Goal: Task Accomplishment & Management: Complete application form

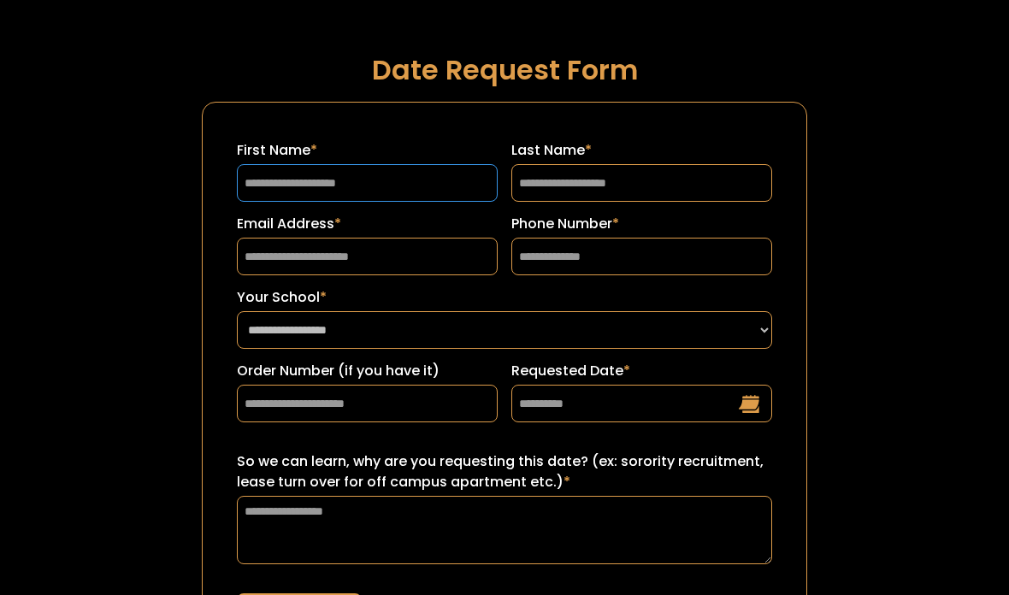
click at [384, 200] on input "First Name *" at bounding box center [367, 183] width 261 height 38
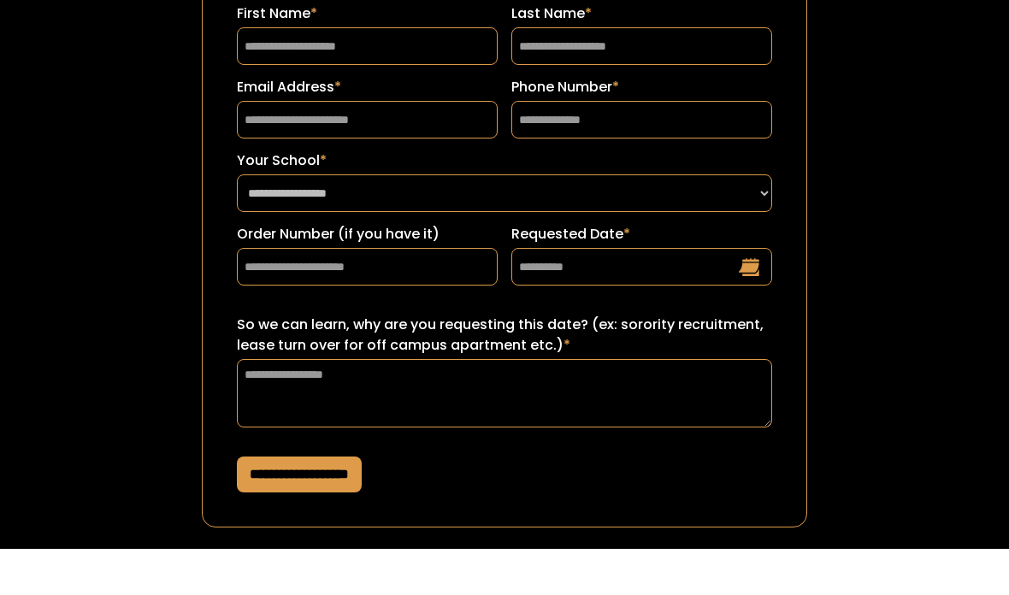
scroll to position [132, 0]
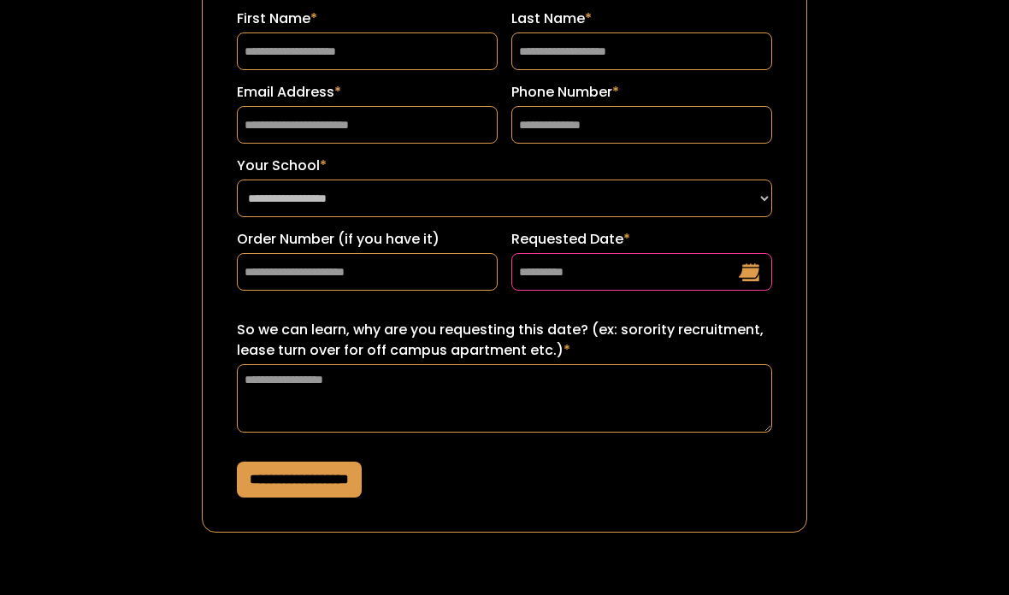
click at [679, 284] on input "Requested Date *" at bounding box center [641, 272] width 261 height 38
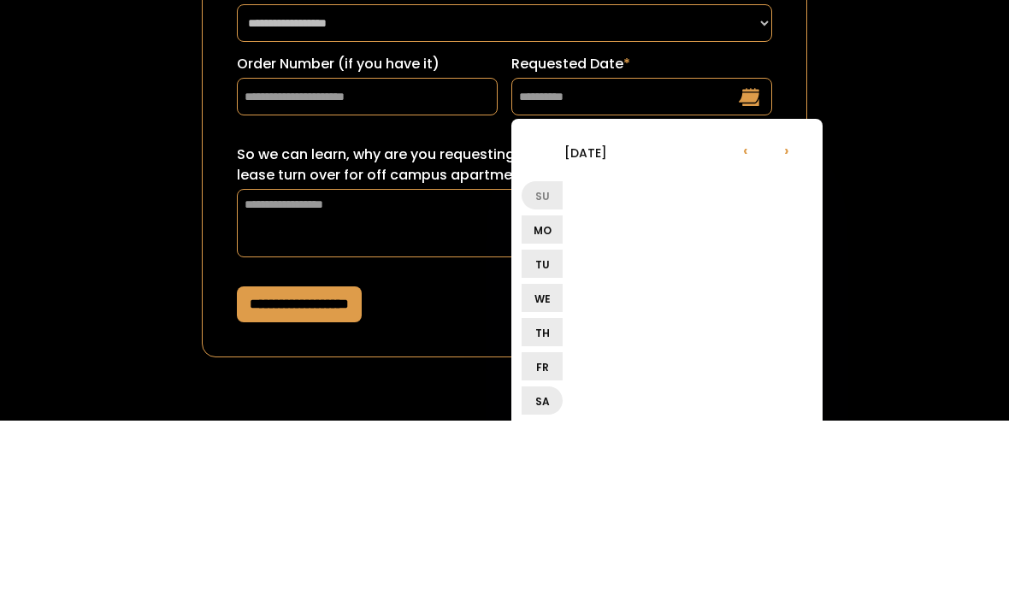
scroll to position [307, 0]
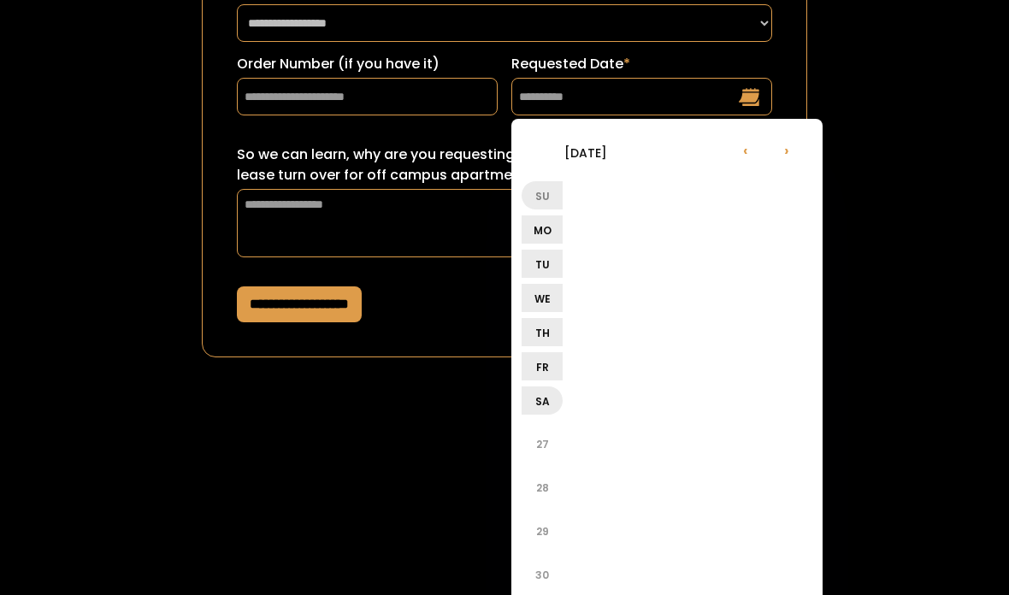
click at [550, 407] on li "Sa" at bounding box center [541, 400] width 41 height 28
click at [551, 444] on li "27" at bounding box center [541, 443] width 41 height 41
click at [537, 486] on li "30" at bounding box center [541, 487] width 41 height 41
click at [743, 155] on li "‹" at bounding box center [745, 149] width 41 height 41
click at [738, 164] on li "‹" at bounding box center [745, 149] width 41 height 41
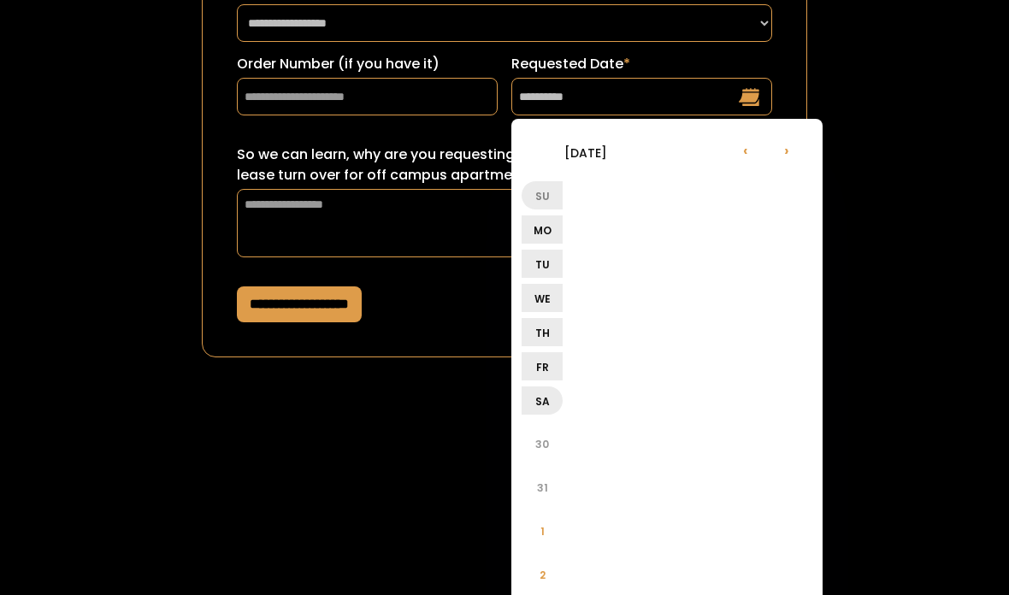
click at [724, 165] on ul "‹ [DATE] ›" at bounding box center [669, 154] width 297 height 50
click at [780, 156] on li "›" at bounding box center [786, 149] width 41 height 41
click at [780, 162] on li "›" at bounding box center [786, 149] width 41 height 41
click at [770, 159] on li "›" at bounding box center [786, 149] width 41 height 41
click at [765, 168] on ul "‹ [DATE] ›" at bounding box center [669, 154] width 297 height 50
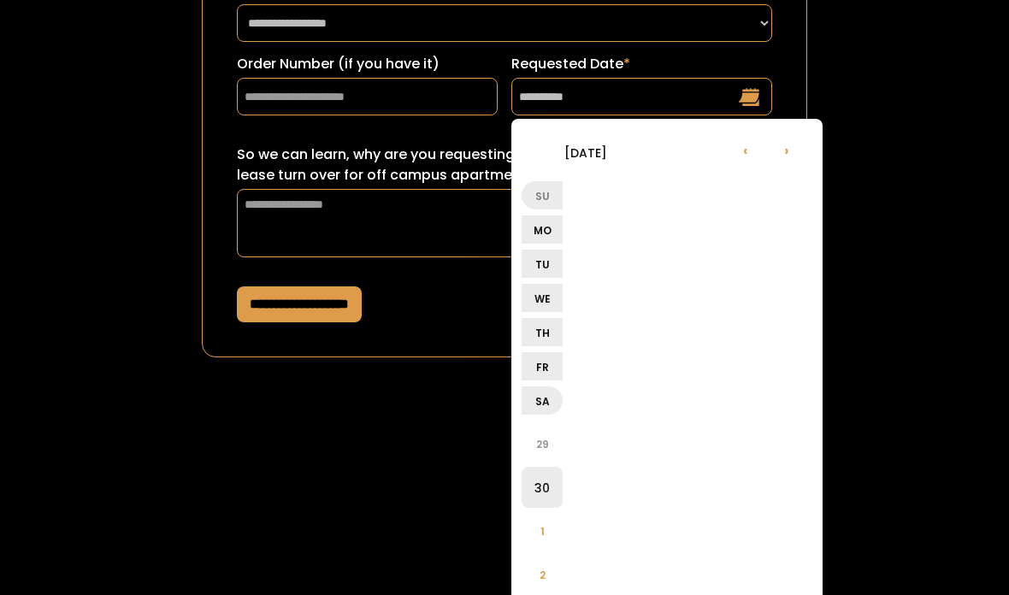
click at [787, 159] on li "›" at bounding box center [786, 149] width 41 height 41
click at [559, 402] on li "Sa" at bounding box center [541, 400] width 41 height 28
click at [539, 406] on li "Sa" at bounding box center [541, 400] width 41 height 28
click at [544, 440] on li "27" at bounding box center [541, 443] width 41 height 41
click at [790, 156] on li "›" at bounding box center [786, 149] width 41 height 41
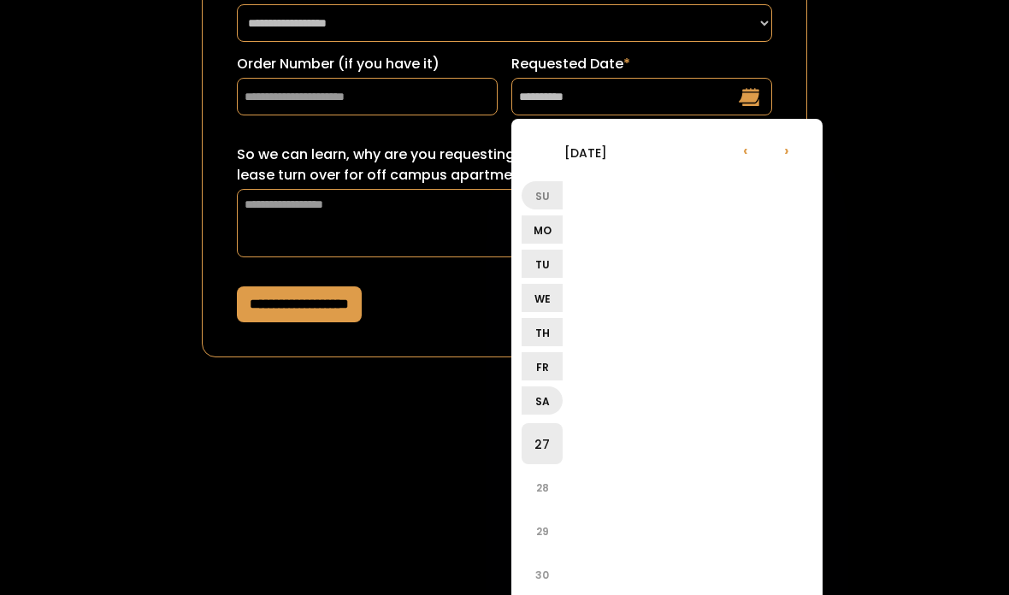
click at [777, 152] on li "›" at bounding box center [786, 149] width 41 height 41
click at [539, 450] on li "31" at bounding box center [541, 443] width 41 height 41
click at [545, 398] on li "Sa" at bounding box center [541, 400] width 41 height 28
click at [593, 331] on ul "Su Mo Tu We Th Fr Sa" at bounding box center [669, 300] width 297 height 242
click at [685, 356] on ul "Su Mo Tu We Th Fr Sa" at bounding box center [669, 300] width 297 height 242
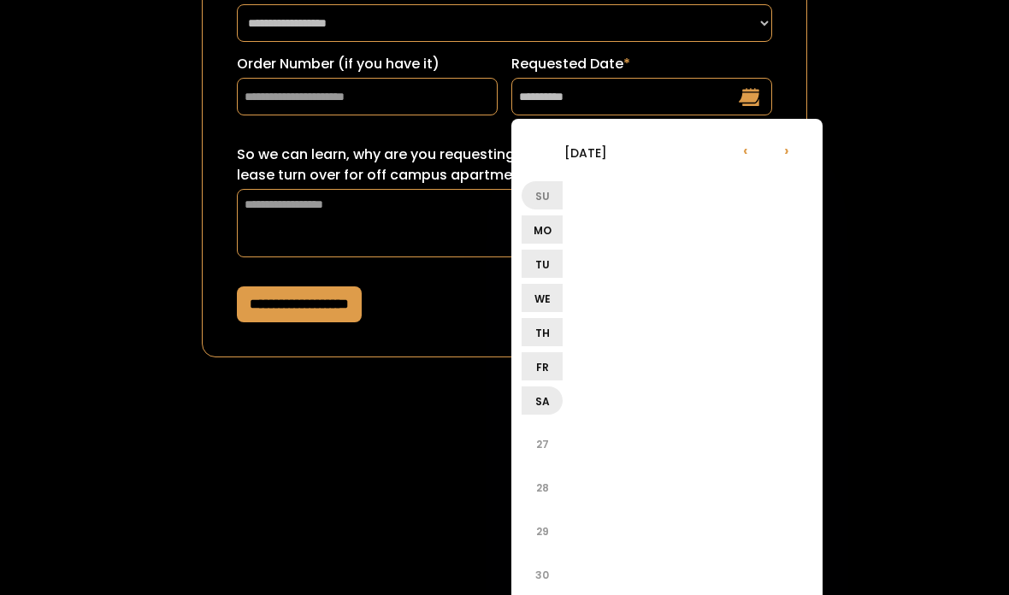
click at [750, 374] on ul "Su Mo Tu We Th Fr Sa" at bounding box center [669, 300] width 297 height 242
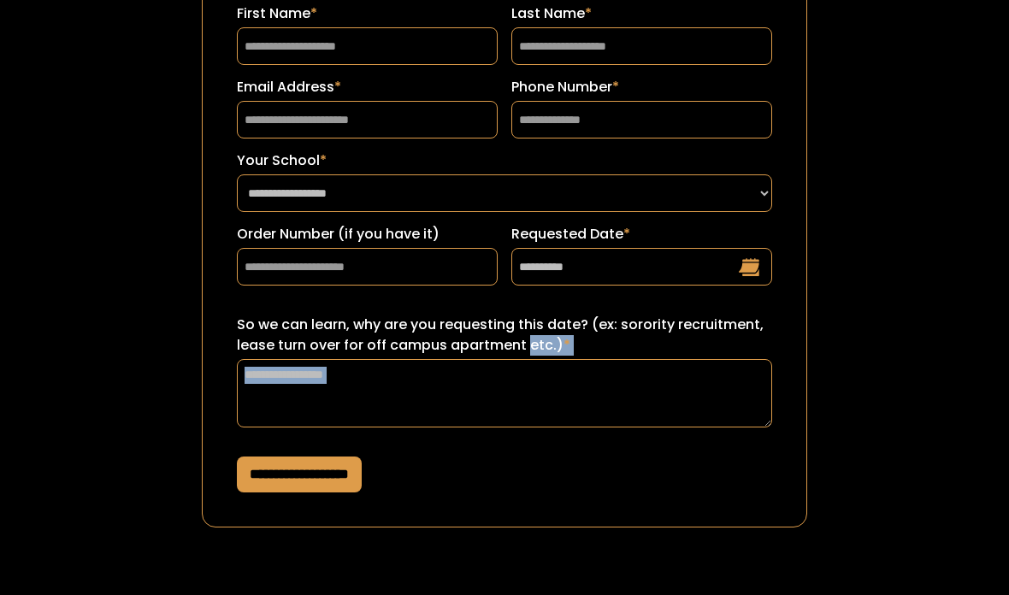
scroll to position [132, 0]
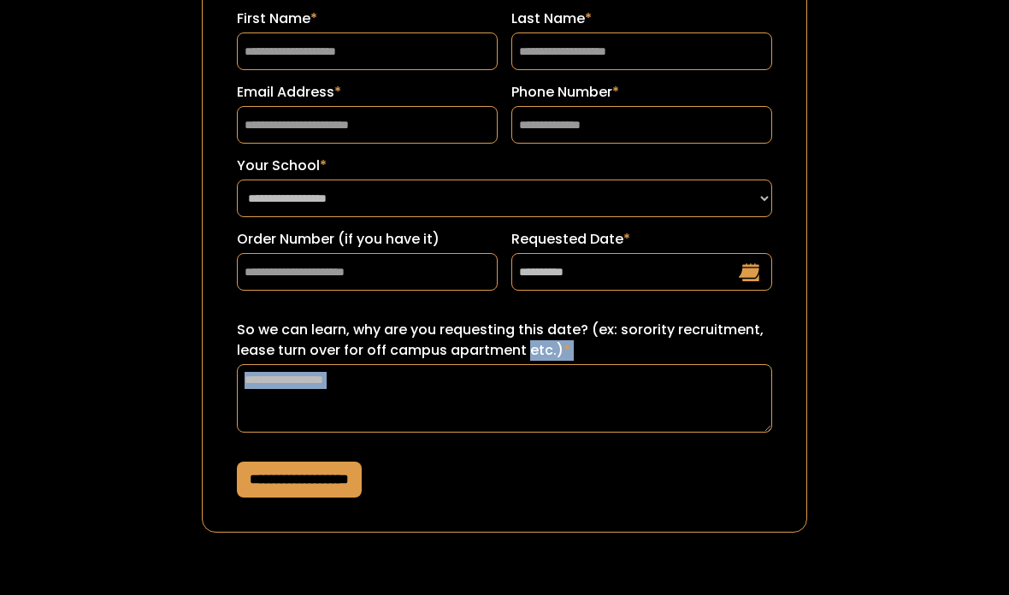
click at [837, 264] on div "**********" at bounding box center [504, 234] width 908 height 732
click at [731, 278] on input "**********" at bounding box center [641, 272] width 261 height 38
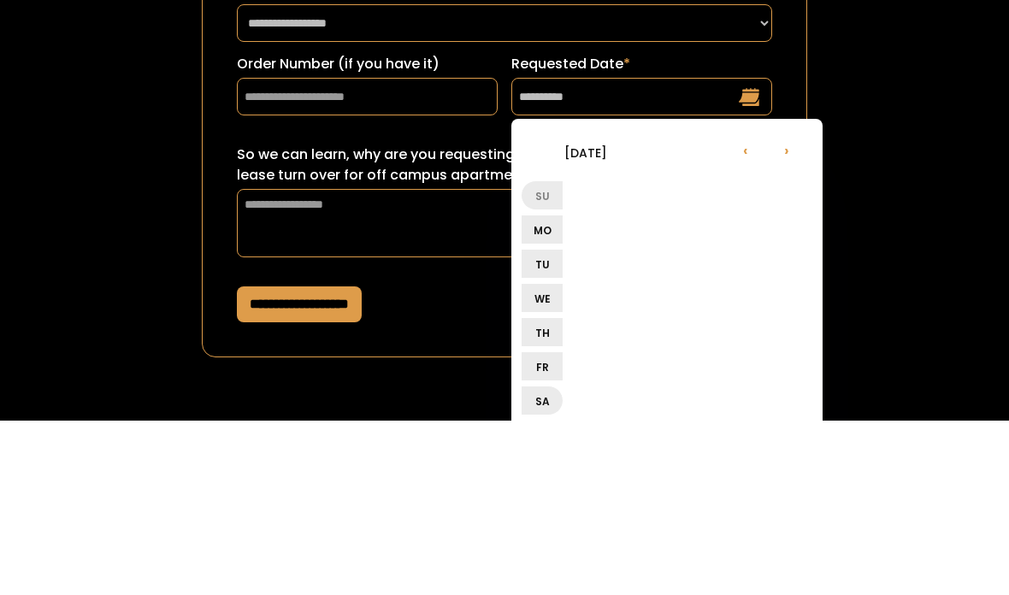
scroll to position [306, 0]
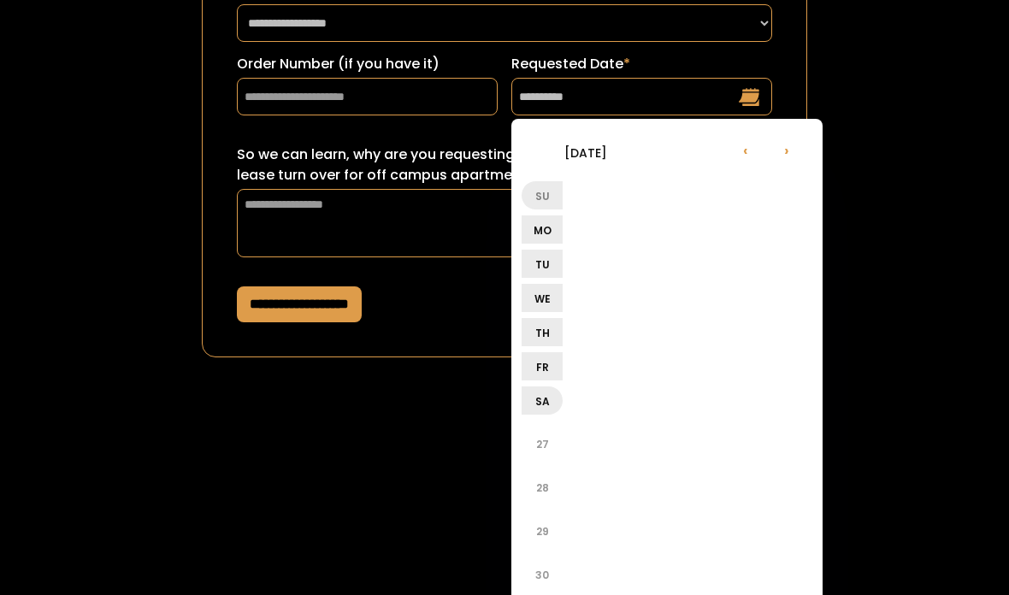
click at [546, 443] on li "27" at bounding box center [541, 444] width 41 height 41
type input "**********"
click at [778, 151] on li "›" at bounding box center [786, 149] width 41 height 41
